Goal: Task Accomplishment & Management: Use online tool/utility

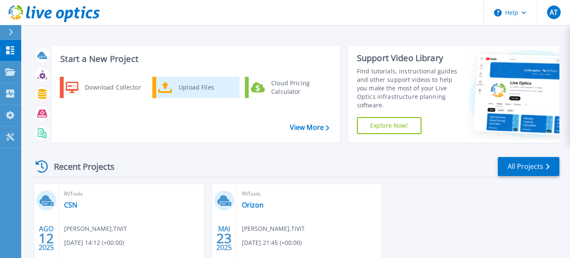
click at [180, 87] on div "Upload Files" at bounding box center [205, 87] width 63 height 17
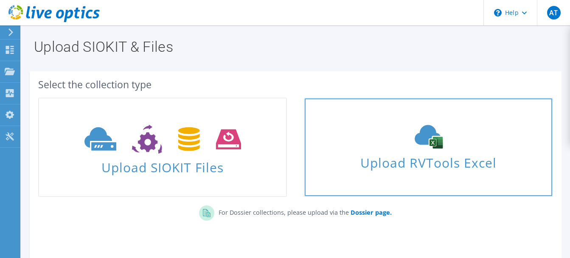
click at [368, 146] on icon at bounding box center [428, 137] width 127 height 24
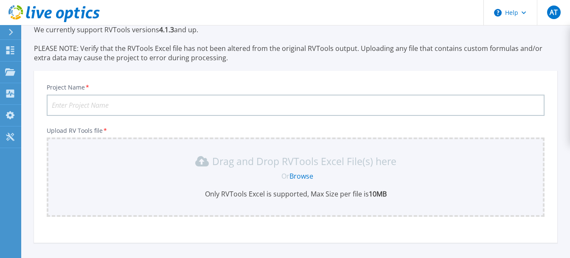
scroll to position [31, 0]
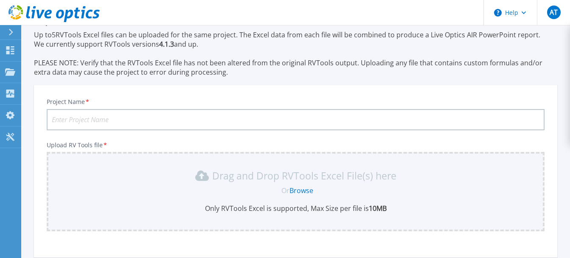
click at [122, 115] on input "Project Name *" at bounding box center [296, 119] width 498 height 21
type input "Teste"
click at [299, 191] on link "Browse" at bounding box center [302, 190] width 24 height 9
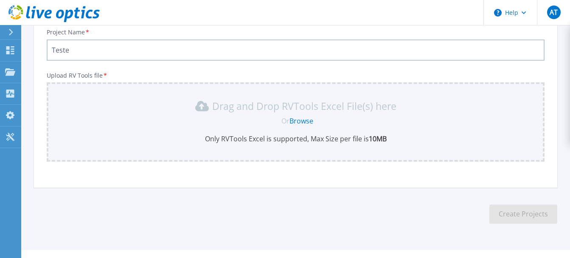
scroll to position [75, 0]
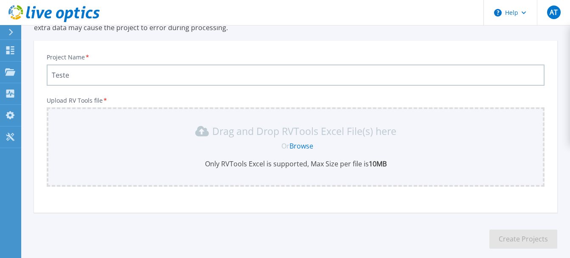
click at [299, 142] on link "Browse" at bounding box center [302, 145] width 24 height 9
click at [301, 146] on link "Browse" at bounding box center [302, 145] width 24 height 9
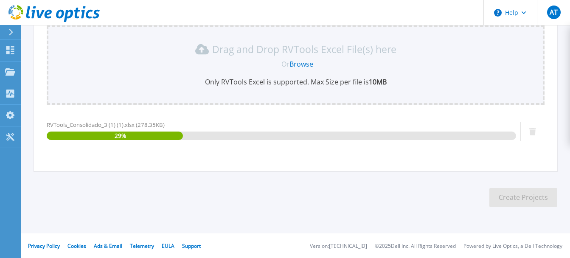
scroll to position [158, 0]
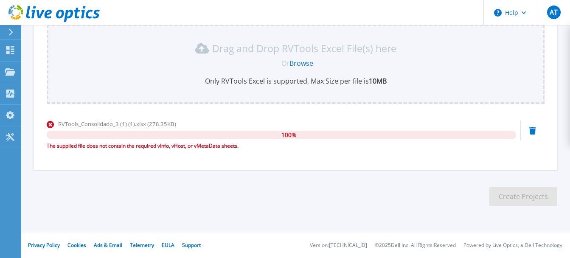
click at [304, 65] on link "Browse" at bounding box center [302, 63] width 24 height 9
click at [529, 131] on icon at bounding box center [532, 131] width 7 height 8
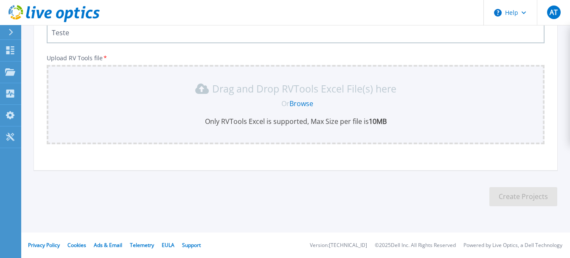
scroll to position [118, 0]
click at [308, 104] on link "Browse" at bounding box center [302, 103] width 24 height 9
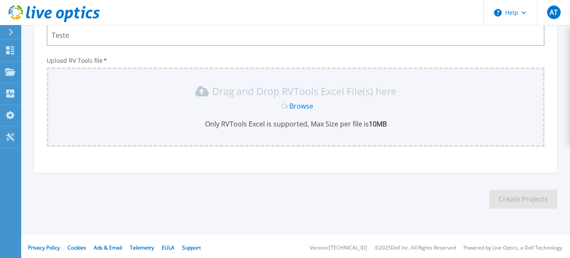
scroll to position [0, 0]
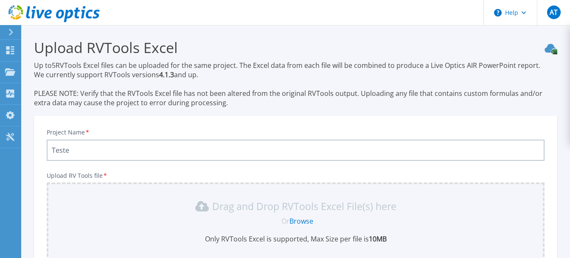
drag, startPoint x: 104, startPoint y: 68, endPoint x: 245, endPoint y: 70, distance: 140.5
click at [245, 70] on p "Up to 5 RVTools Excel files can be uploaded for the same project. The Excel dat…" at bounding box center [295, 84] width 523 height 47
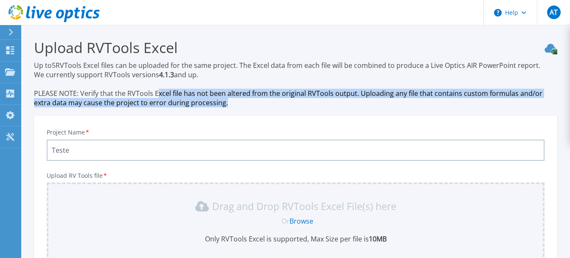
drag, startPoint x: 191, startPoint y: 94, endPoint x: 232, endPoint y: 105, distance: 42.3
click at [232, 105] on p "Up to 5 RVTools Excel files can be uploaded for the same project. The Excel dat…" at bounding box center [295, 84] width 523 height 47
click at [27, 49] on p "Dashboard" at bounding box center [37, 51] width 31 height 22
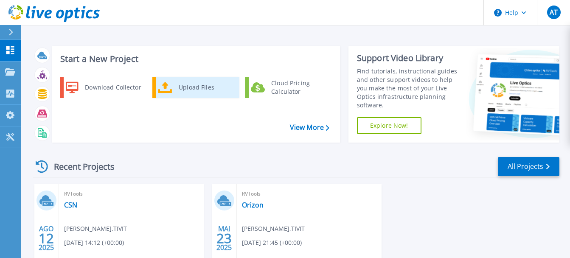
click at [203, 85] on div "Upload Files" at bounding box center [205, 87] width 63 height 17
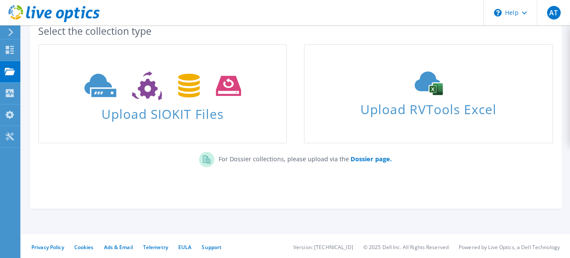
scroll to position [55, 0]
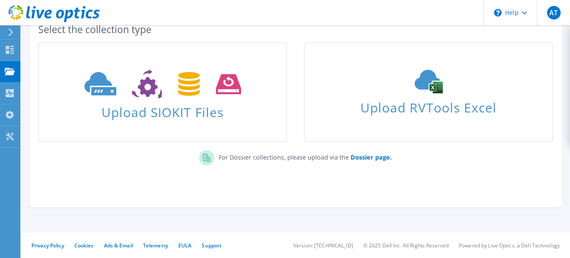
click at [240, 147] on div "For Dossier collections, please upload via the Dossier page." at bounding box center [296, 160] width 532 height 29
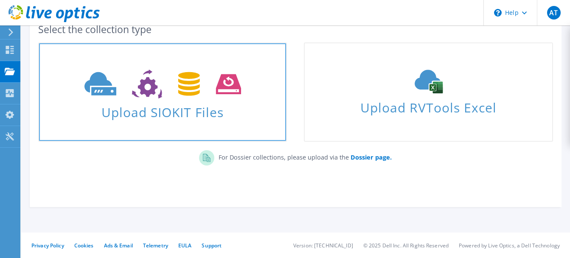
click at [231, 114] on span "Upload SIOKIT Files" at bounding box center [162, 110] width 247 height 18
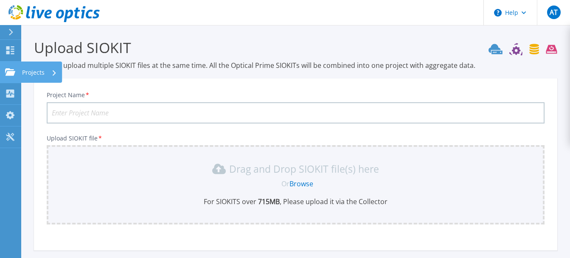
click at [35, 72] on p "Projects" at bounding box center [33, 73] width 23 height 22
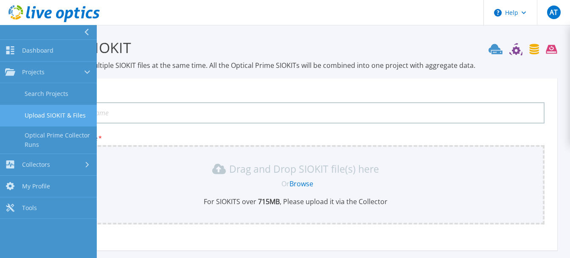
click at [65, 117] on link "Upload SIOKIT & Files" at bounding box center [48, 116] width 97 height 22
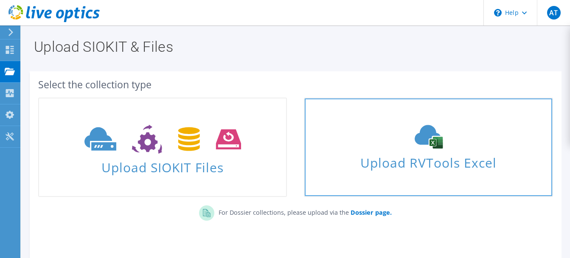
click at [424, 151] on div "Upload RVTools Excel" at bounding box center [428, 147] width 247 height 45
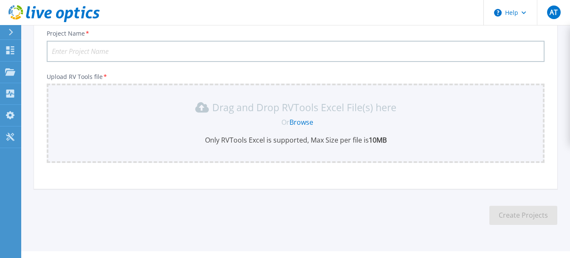
scroll to position [118, 0]
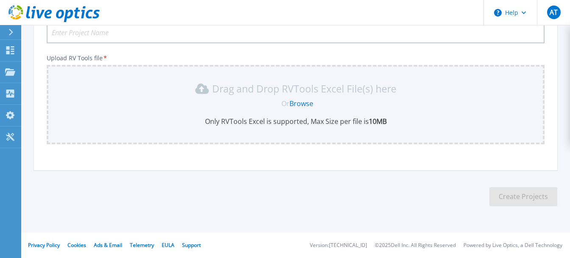
click at [302, 103] on link "Browse" at bounding box center [302, 103] width 24 height 9
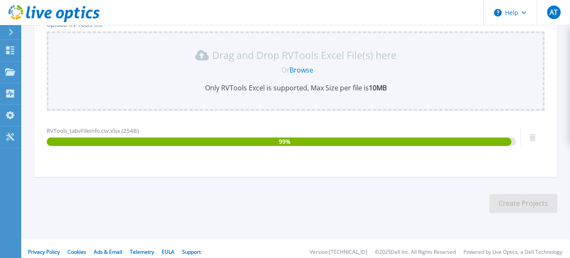
scroll to position [158, 0]
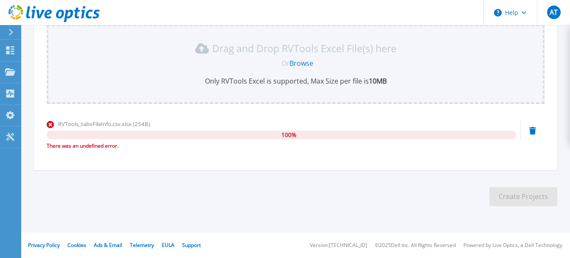
click at [530, 130] on icon at bounding box center [532, 131] width 7 height 8
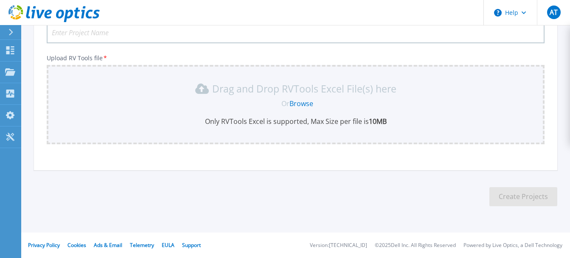
scroll to position [118, 0]
click at [309, 102] on link "Browse" at bounding box center [302, 103] width 24 height 9
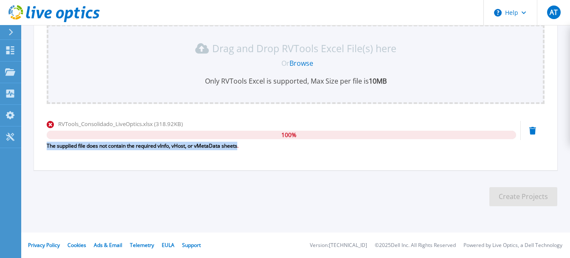
drag, startPoint x: 47, startPoint y: 146, endPoint x: 239, endPoint y: 149, distance: 191.9
click at [239, 149] on div "The supplied file does not contain the required vInfo, vHost, or vMetaData shee…" at bounding box center [282, 146] width 470 height 8
copy div "The supplied file does not contain the required vInfo, vHost, or vMetaData shee…"
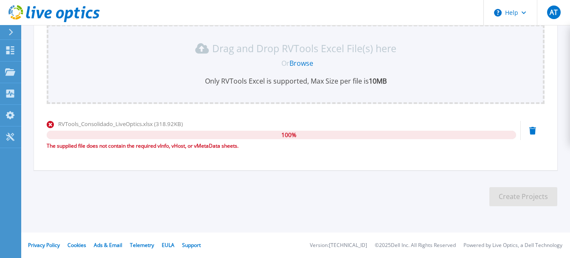
click at [531, 131] on icon at bounding box center [532, 131] width 7 height 8
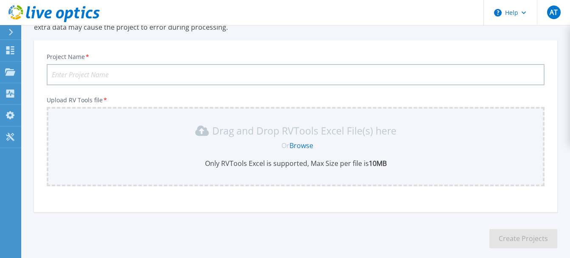
scroll to position [75, 0]
click at [65, 77] on input "Project Name *" at bounding box center [296, 75] width 498 height 21
type input "Teste"
click at [293, 149] on link "Browse" at bounding box center [302, 145] width 24 height 9
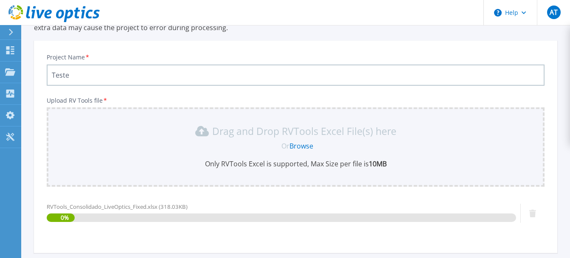
scroll to position [158, 0]
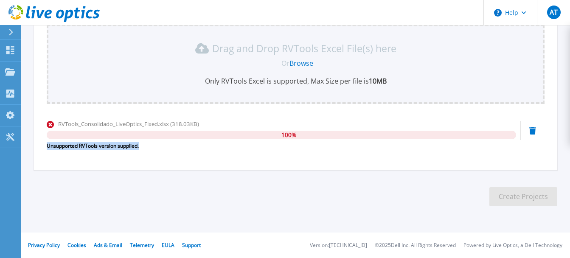
drag, startPoint x: 48, startPoint y: 147, endPoint x: 140, endPoint y: 146, distance: 92.5
click at [140, 146] on div "Unsupported RVTools version supplied." at bounding box center [282, 146] width 470 height 8
copy div "Unsupported RVTools version supplied."
click at [535, 130] on icon at bounding box center [532, 131] width 7 height 8
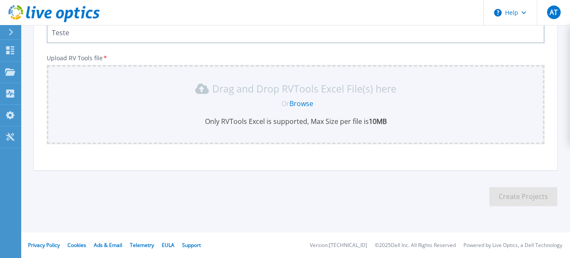
scroll to position [118, 0]
click at [305, 103] on link "Browse" at bounding box center [302, 103] width 24 height 9
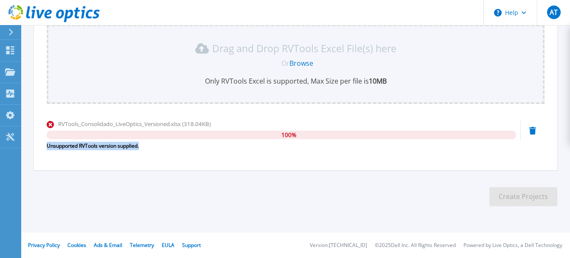
drag, startPoint x: 46, startPoint y: 145, endPoint x: 140, endPoint y: 147, distance: 94.3
click at [140, 146] on div "Project Name * Teste Upload RV Tools file * Drag and Drop RVTools Excel File(s)…" at bounding box center [295, 66] width 523 height 207
copy div "Unsupported RVTools version supplied."
click at [534, 129] on icon at bounding box center [532, 131] width 7 height 8
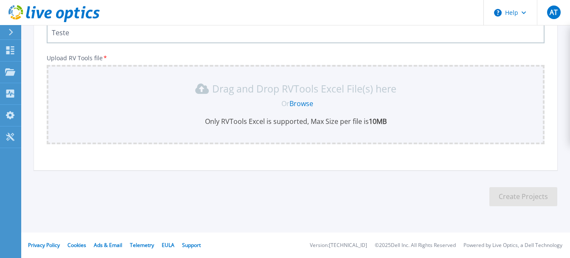
scroll to position [118, 0]
click at [302, 105] on link "Browse" at bounding box center [302, 103] width 24 height 9
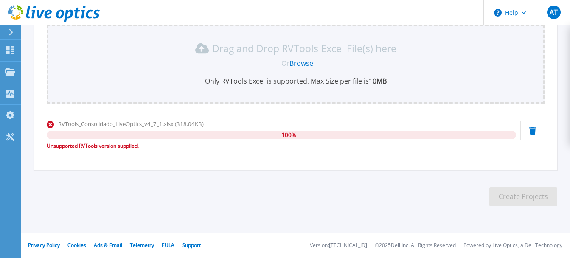
click at [532, 131] on icon at bounding box center [532, 131] width 7 height 8
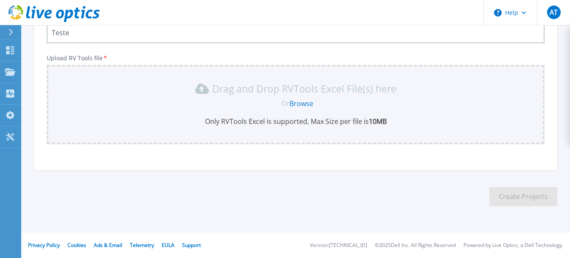
scroll to position [118, 0]
click at [309, 100] on link "Browse" at bounding box center [302, 103] width 24 height 9
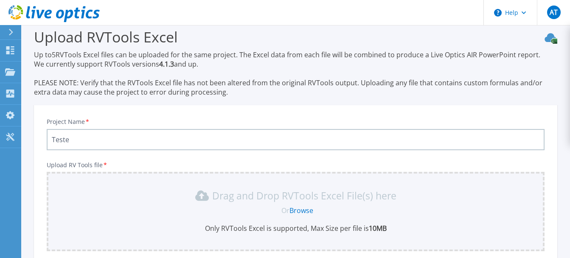
scroll to position [0, 0]
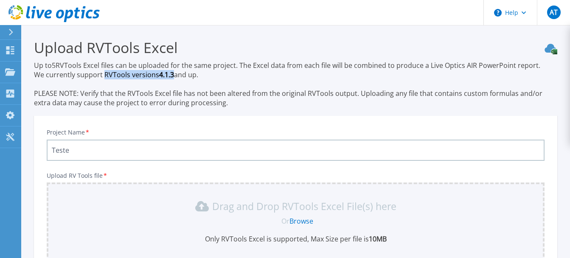
drag, startPoint x: 104, startPoint y: 73, endPoint x: 172, endPoint y: 74, distance: 67.9
click at [172, 74] on p "Up to 5 RVTools Excel files can be uploaded for the same project. The Excel dat…" at bounding box center [295, 84] width 523 height 47
copy p "RVTools versions 4.1.3"
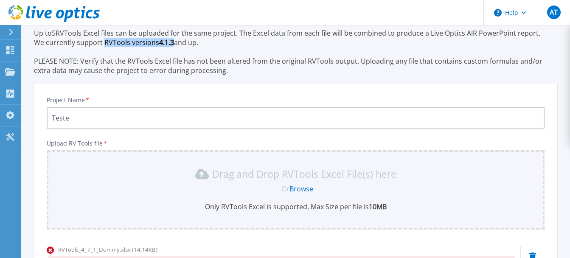
scroll to position [85, 0]
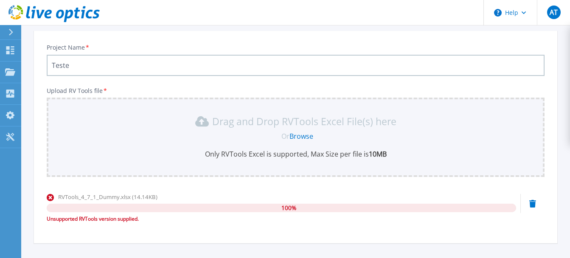
click at [297, 137] on link "Browse" at bounding box center [302, 136] width 24 height 9
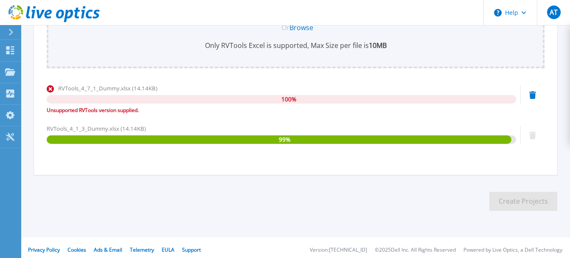
scroll to position [198, 0]
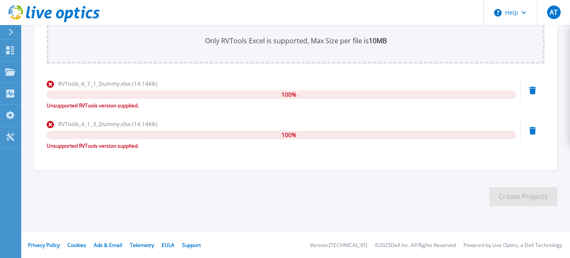
click at [529, 129] on div "RVTools_4_1_3_Dummy.xlsx (14.14KB) 100 % Unsupported RVTools version supplied." at bounding box center [296, 138] width 498 height 36
click at [532, 91] on icon at bounding box center [532, 91] width 7 height 8
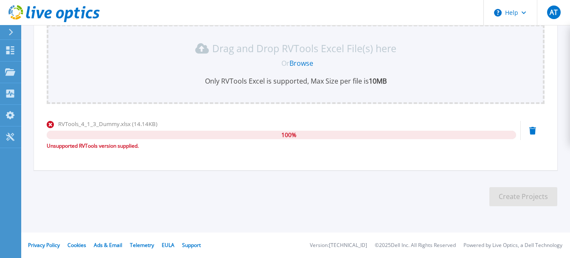
click at [534, 129] on icon at bounding box center [532, 131] width 7 height 8
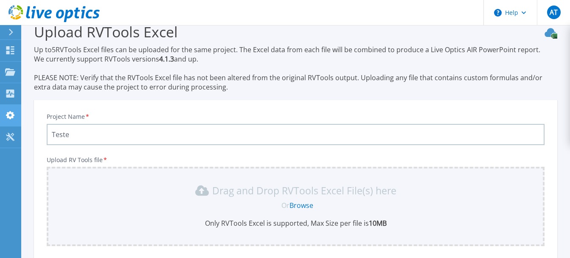
scroll to position [0, 0]
